Goal: Task Accomplishment & Management: Complete application form

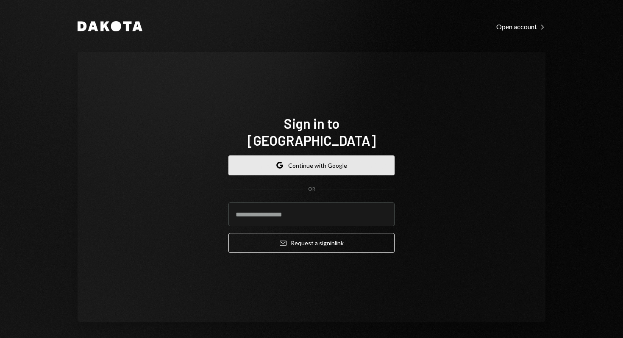
click at [291, 157] on button "Google Continue with Google" at bounding box center [311, 165] width 166 height 20
